Goal: Task Accomplishment & Management: Use online tool/utility

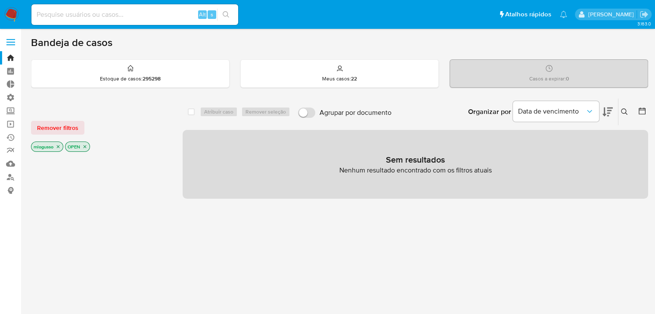
click at [59, 147] on icon "close-filter" at bounding box center [58, 146] width 5 height 5
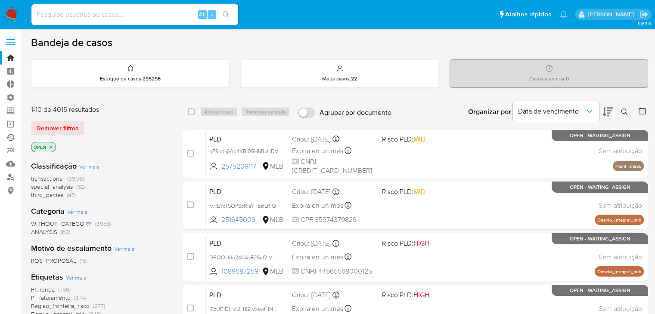
click at [12, 138] on link "Ejecuções automáticas" at bounding box center [51, 137] width 103 height 13
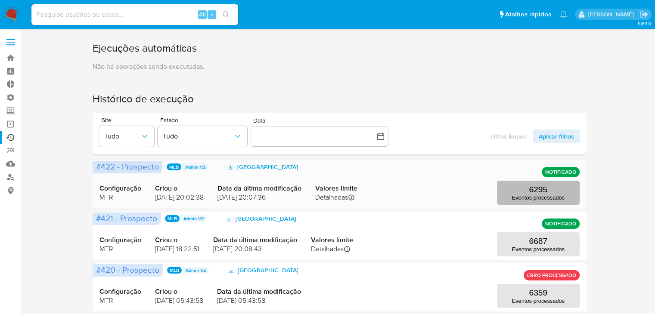
click at [521, 191] on button "6295 Eventos processados" at bounding box center [538, 193] width 83 height 24
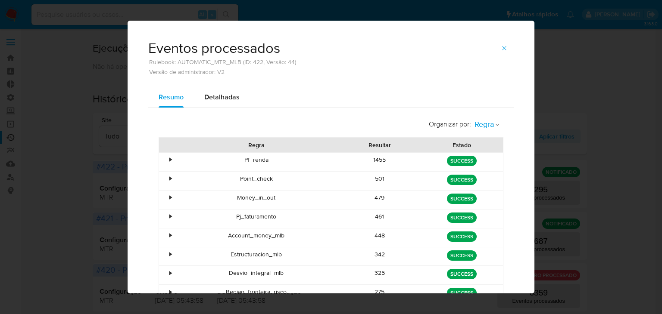
click at [498, 123] on button "Regra" at bounding box center [487, 124] width 32 height 19
click at [490, 141] on span "Estado" at bounding box center [484, 143] width 20 height 9
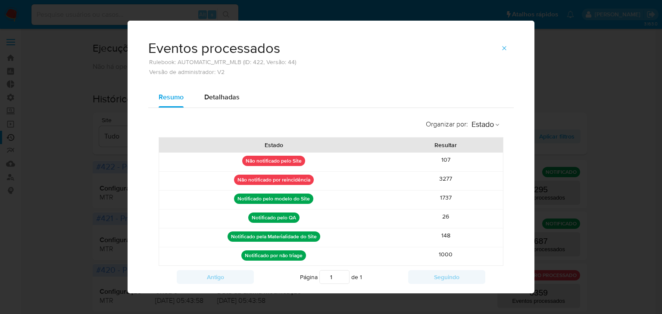
click at [444, 180] on div "3277" at bounding box center [445, 181] width 115 height 19
click at [445, 164] on div "107" at bounding box center [445, 162] width 115 height 19
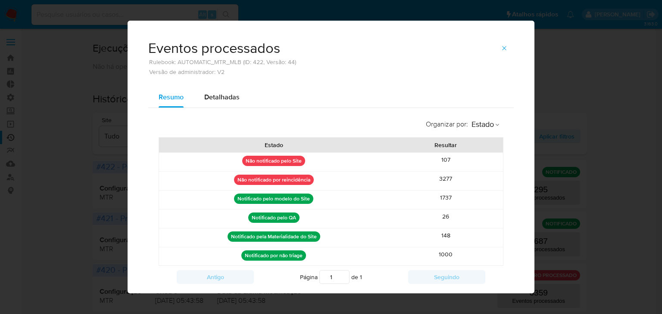
click at [445, 164] on div "107" at bounding box center [445, 162] width 115 height 19
click at [445, 198] on div "1737" at bounding box center [445, 200] width 115 height 19
click at [444, 250] on div "1000" at bounding box center [445, 257] width 115 height 19
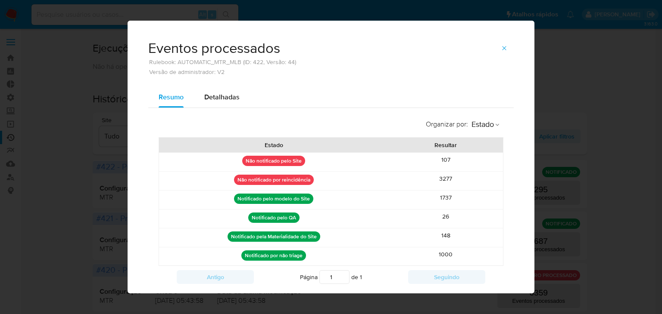
click at [444, 250] on div "1000" at bounding box center [445, 257] width 115 height 19
click at [503, 43] on span "button" at bounding box center [503, 48] width 7 height 12
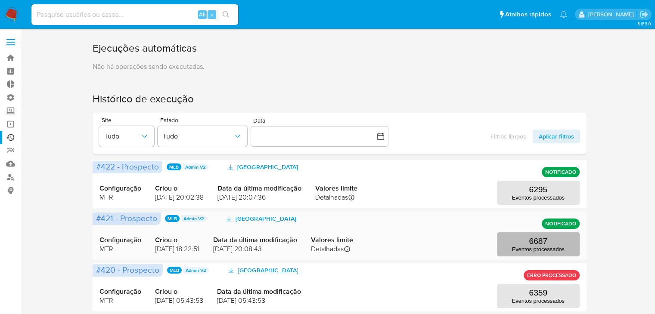
click at [517, 239] on button "6687 Eventos processados" at bounding box center [538, 245] width 83 height 24
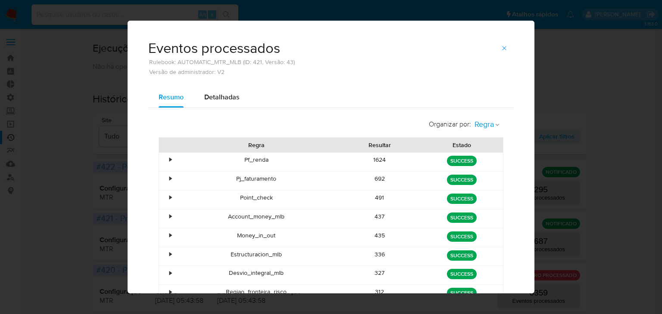
click at [474, 123] on span "Regra" at bounding box center [483, 125] width 19 height 10
click at [476, 150] on div "Estado" at bounding box center [484, 143] width 20 height 21
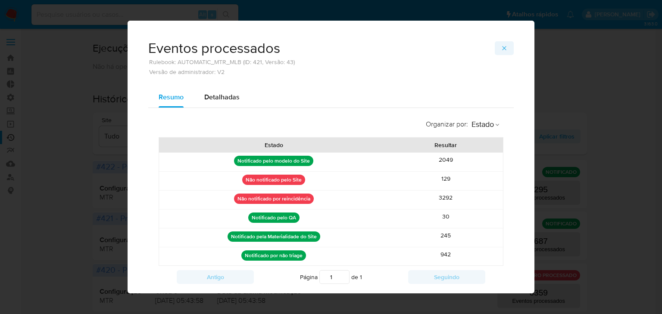
click at [505, 49] on button "button" at bounding box center [503, 48] width 19 height 14
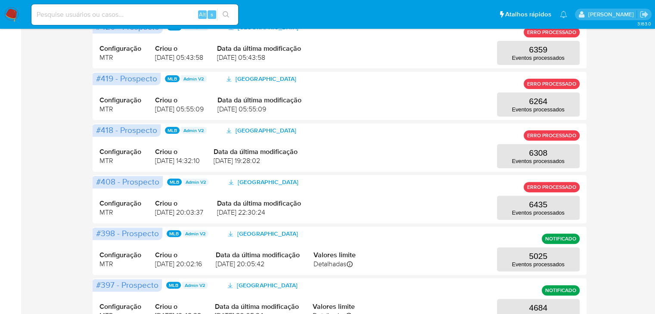
scroll to position [248, 0]
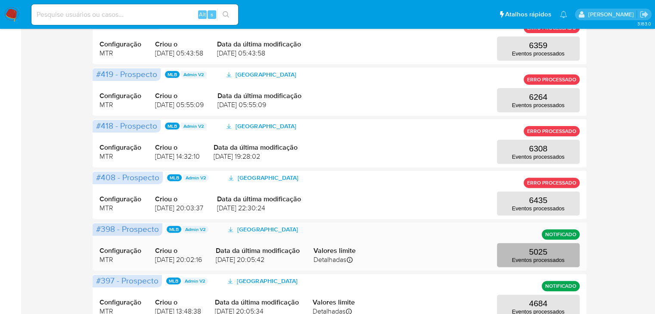
click at [546, 262] on p "Eventos processados" at bounding box center [538, 260] width 53 height 6
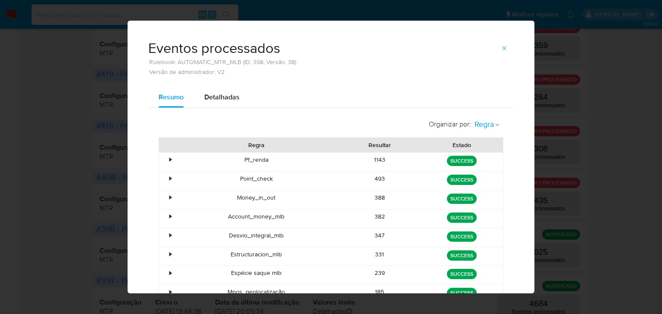
click at [494, 127] on icon "button" at bounding box center [496, 124] width 5 height 5
click at [488, 154] on div "green SUCCESS" at bounding box center [461, 162] width 82 height 19
click at [488, 126] on span "Regra" at bounding box center [483, 125] width 19 height 10
click at [488, 140] on span "Estado" at bounding box center [484, 143] width 20 height 9
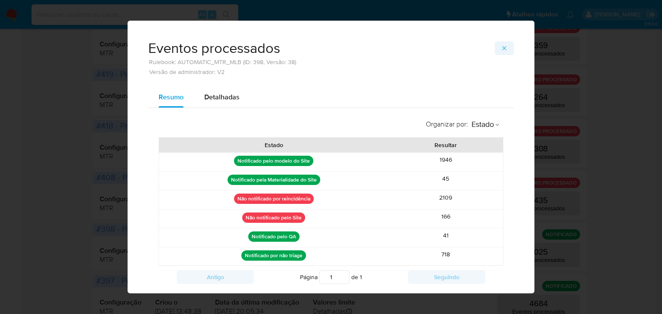
click at [506, 46] on button "button" at bounding box center [503, 48] width 19 height 14
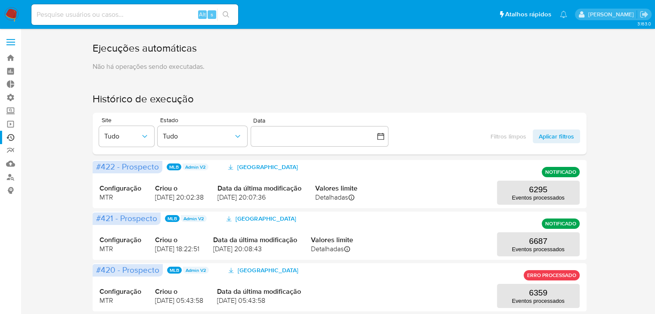
scroll to position [0, 0]
drag, startPoint x: 11, startPoint y: 71, endPoint x: 12, endPoint y: 90, distance: 18.5
click at [11, 71] on link "Painel" at bounding box center [51, 71] width 103 height 13
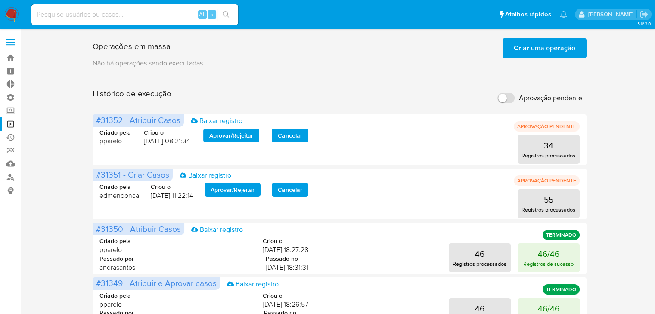
click at [514, 98] on input "Aprovação pendente" at bounding box center [505, 98] width 17 height 10
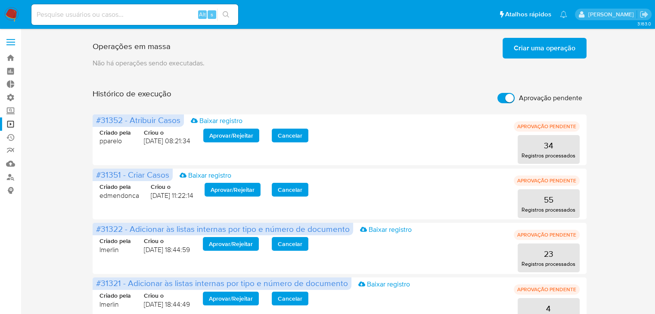
click at [502, 96] on input "Aprovação pendente" at bounding box center [505, 98] width 17 height 10
checkbox input "false"
